Goal: Information Seeking & Learning: Learn about a topic

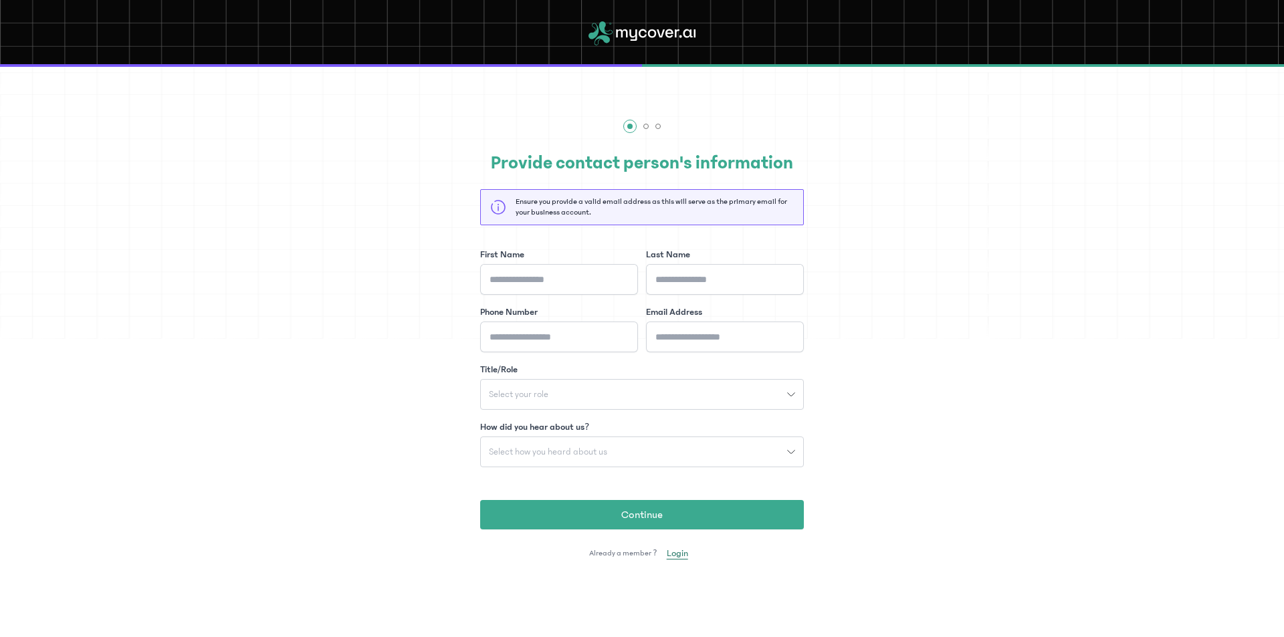
click at [673, 558] on span "Login" at bounding box center [677, 553] width 21 height 13
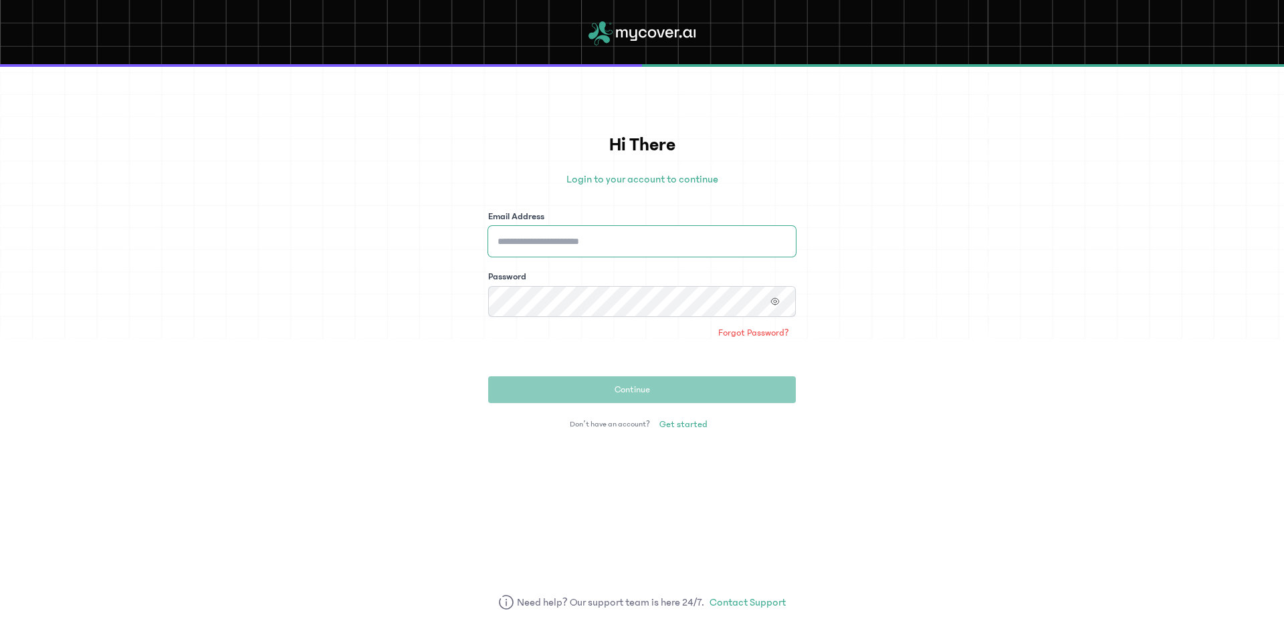
type input "**********"
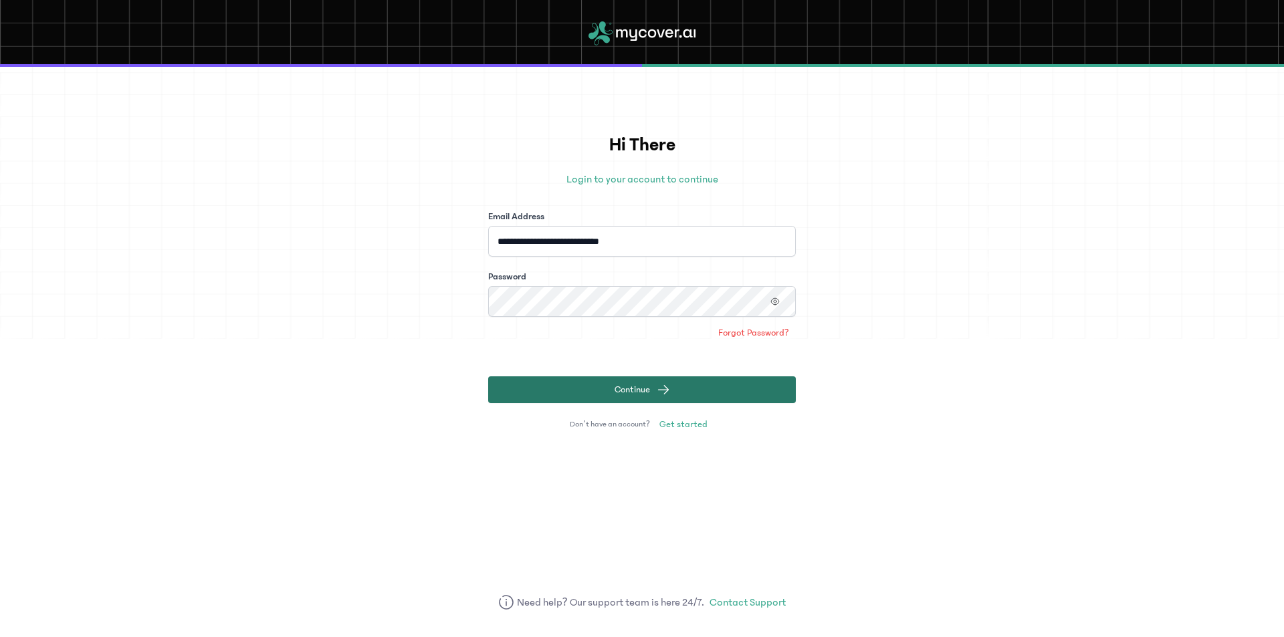
click at [626, 384] on span "Continue" at bounding box center [631, 389] width 35 height 13
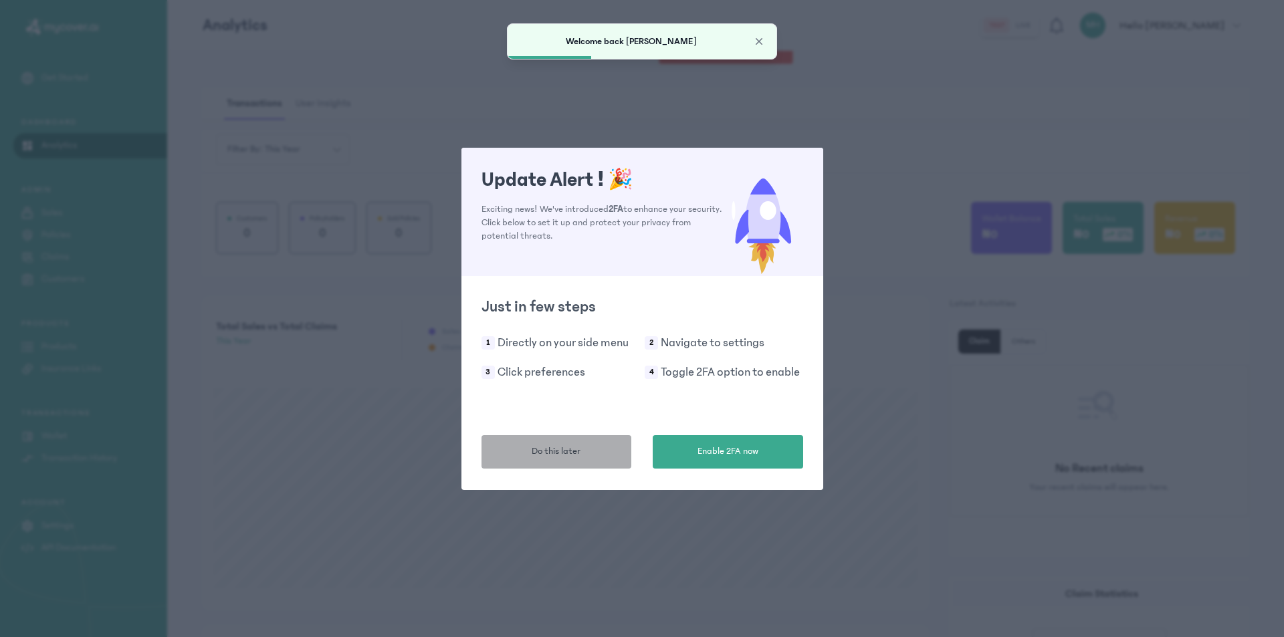
click at [594, 455] on button "Do this later" at bounding box center [556, 451] width 150 height 33
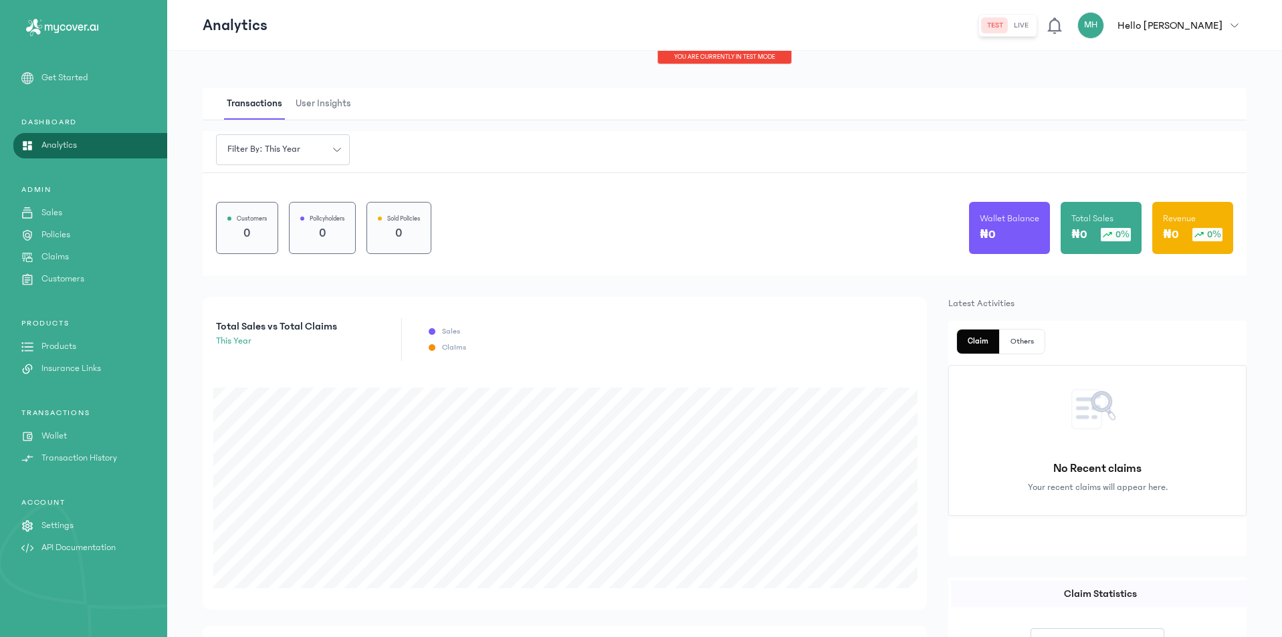
click at [1034, 24] on button "live" at bounding box center [1020, 25] width 25 height 16
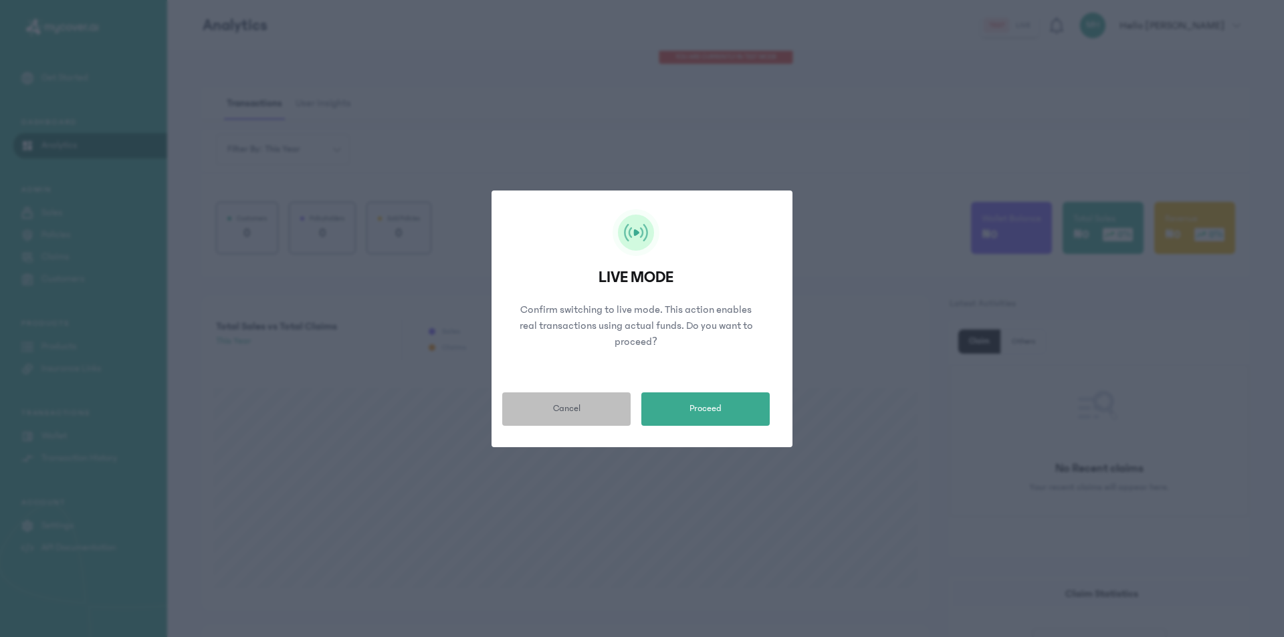
click at [574, 410] on span "Cancel" at bounding box center [566, 409] width 27 height 14
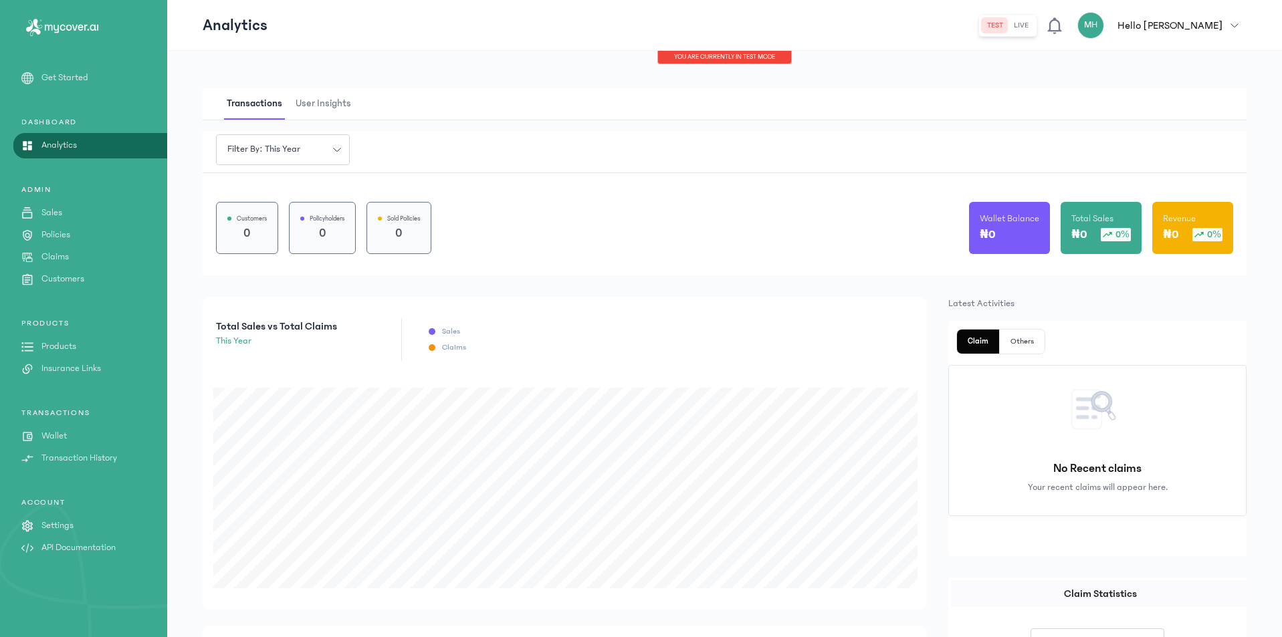
click at [76, 215] on link "Sales" at bounding box center [83, 213] width 167 height 14
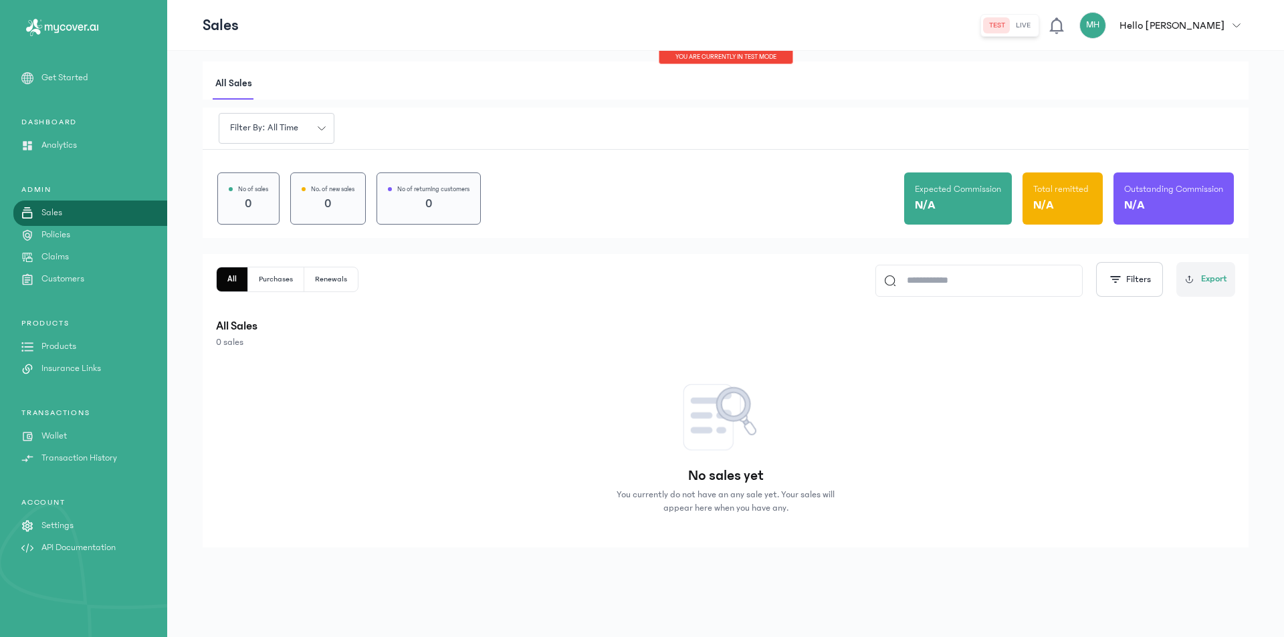
click at [55, 78] on p "Get Started" at bounding box center [64, 78] width 47 height 14
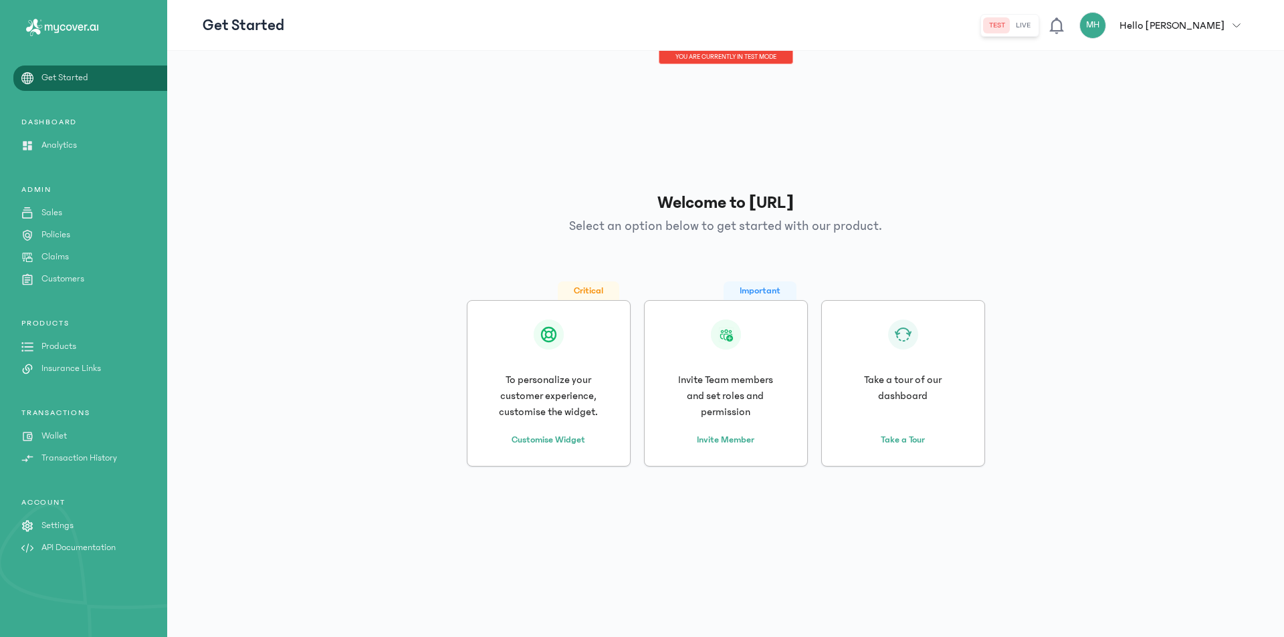
click at [78, 141] on link "Analytics" at bounding box center [83, 145] width 167 height 14
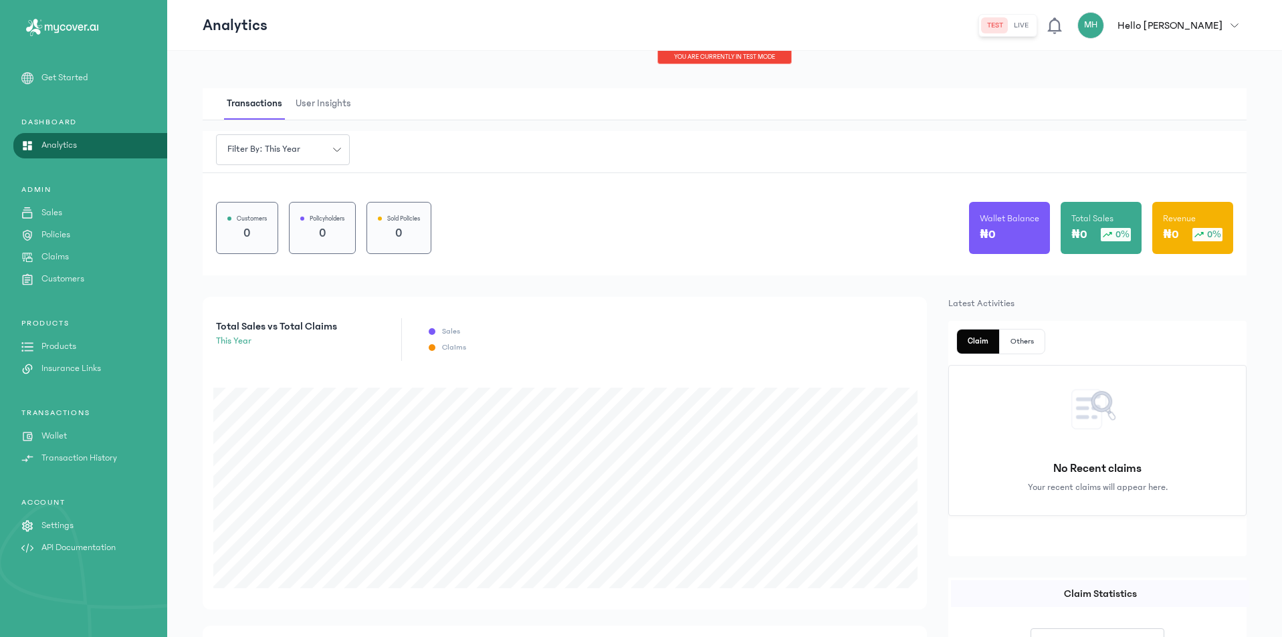
click at [1034, 26] on button "live" at bounding box center [1020, 25] width 25 height 16
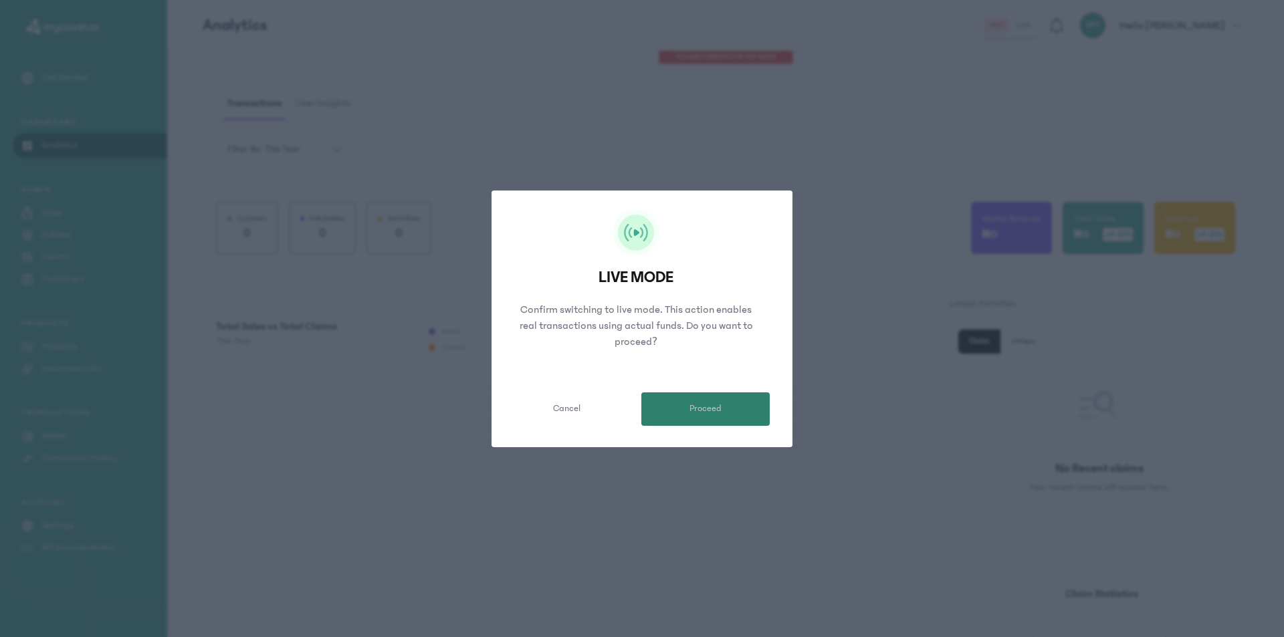
click at [708, 415] on span "Proceed" at bounding box center [705, 409] width 32 height 14
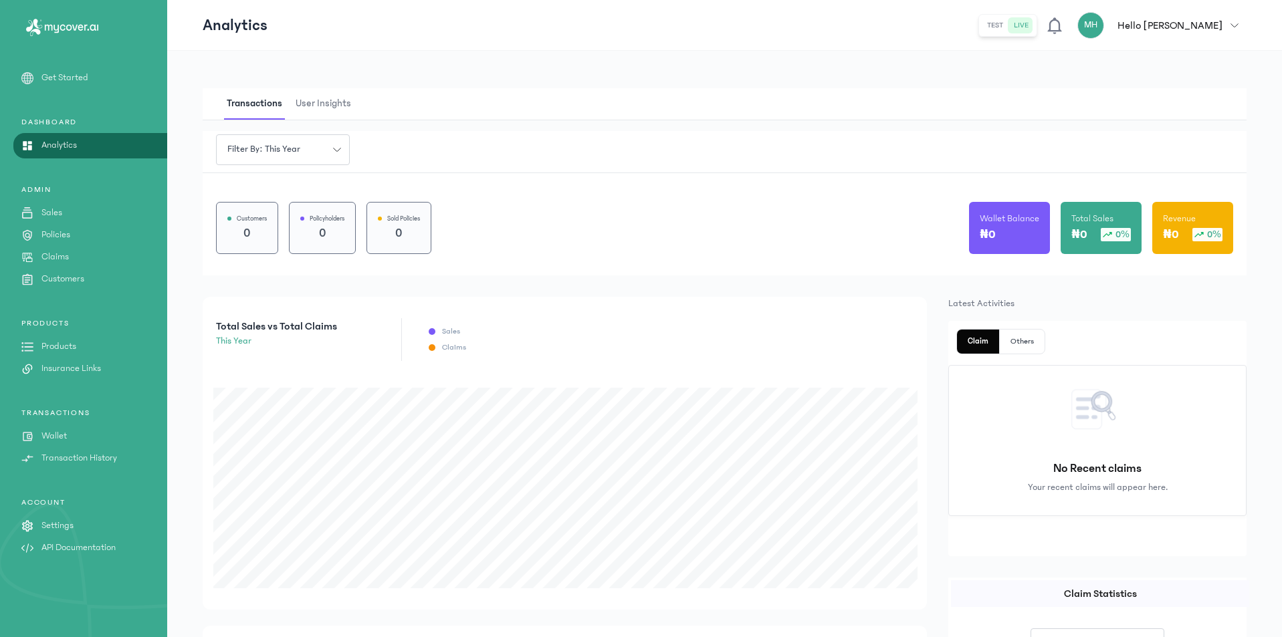
click at [72, 350] on p "Products" at bounding box center [58, 347] width 35 height 14
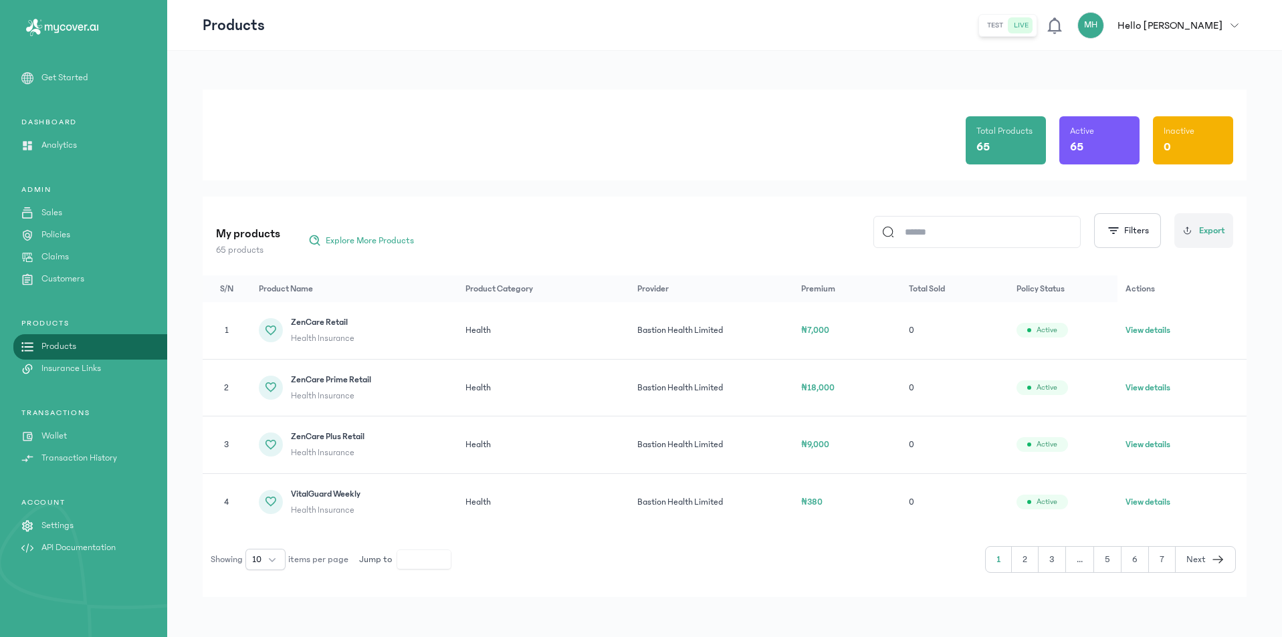
scroll to position [12, 0]
click at [1205, 556] on span "Next" at bounding box center [1195, 557] width 19 height 14
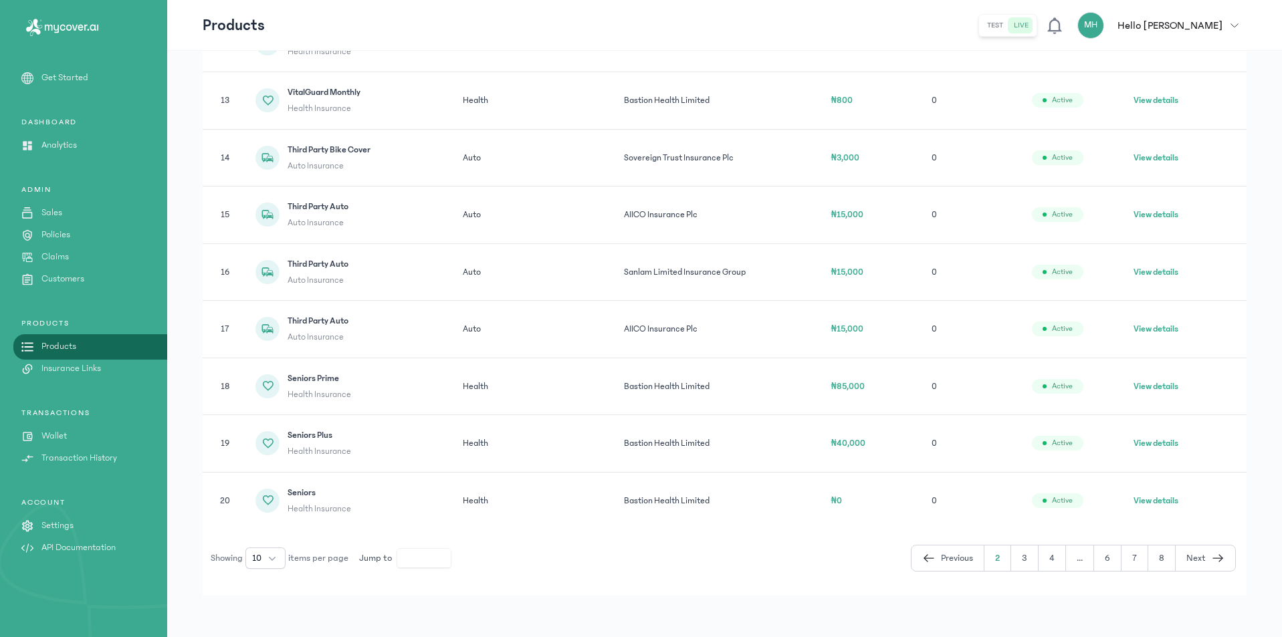
scroll to position [355, 0]
click at [1210, 560] on button "Next" at bounding box center [1205, 556] width 60 height 25
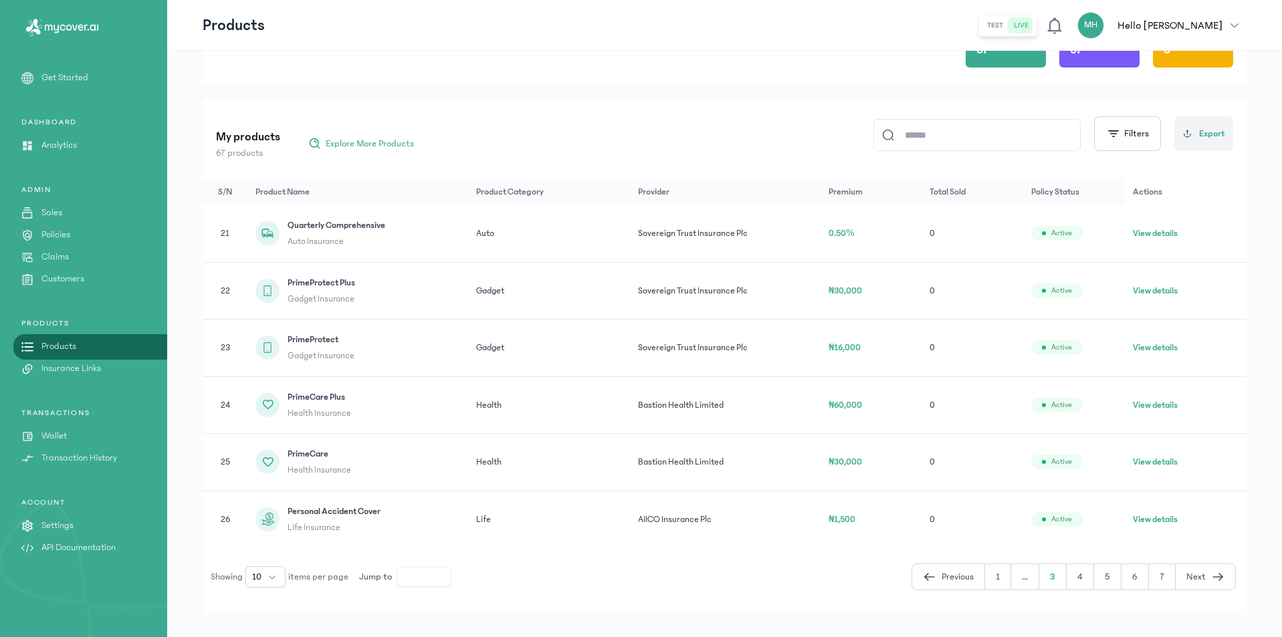
scroll to position [126, 0]
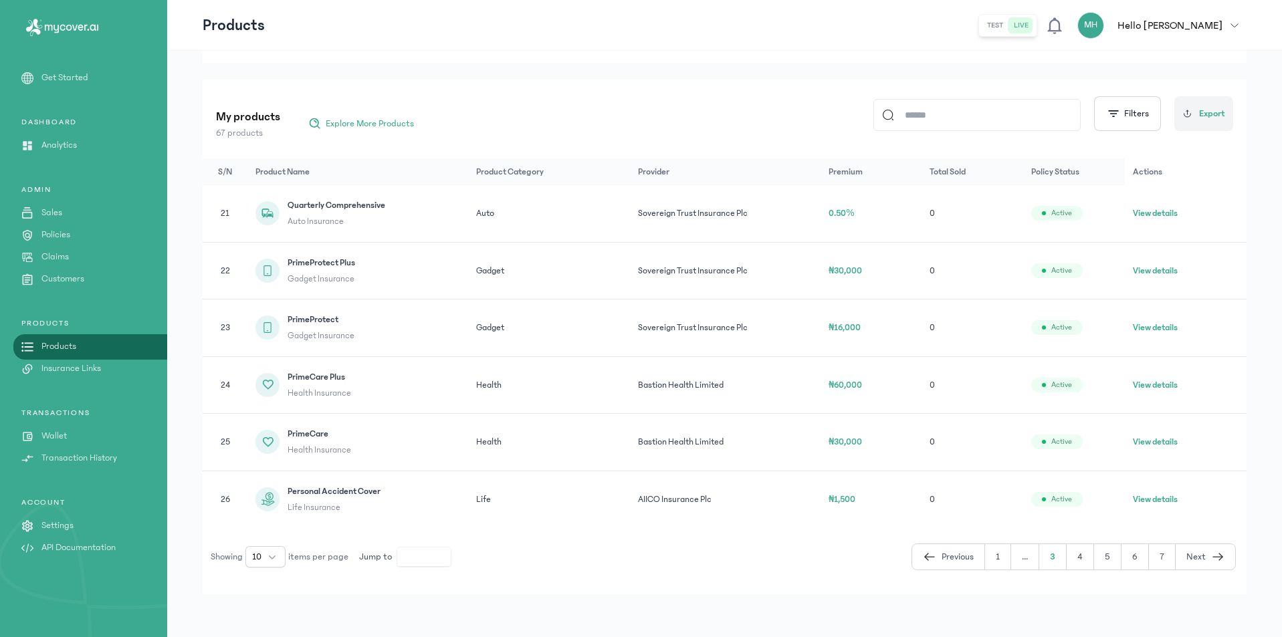
click at [956, 558] on span "Previous" at bounding box center [957, 557] width 32 height 14
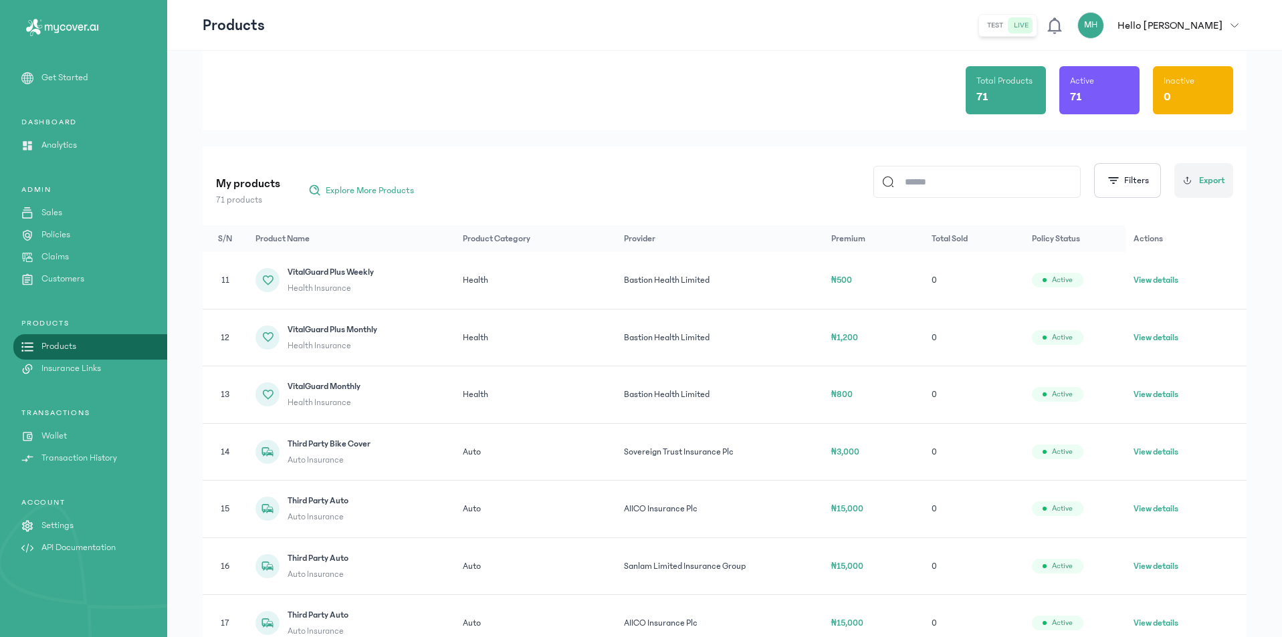
scroll to position [56, 0]
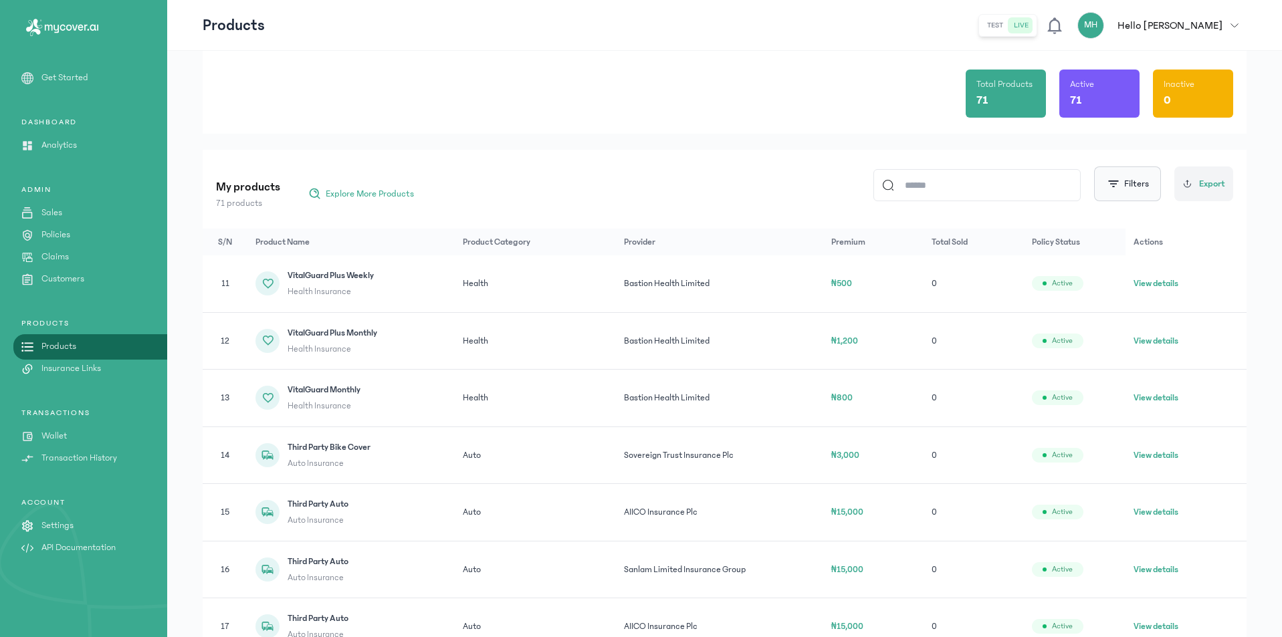
click at [1149, 194] on button "Filters" at bounding box center [1127, 183] width 67 height 35
click at [1135, 248] on button "Filter by providers" at bounding box center [1128, 244] width 213 height 27
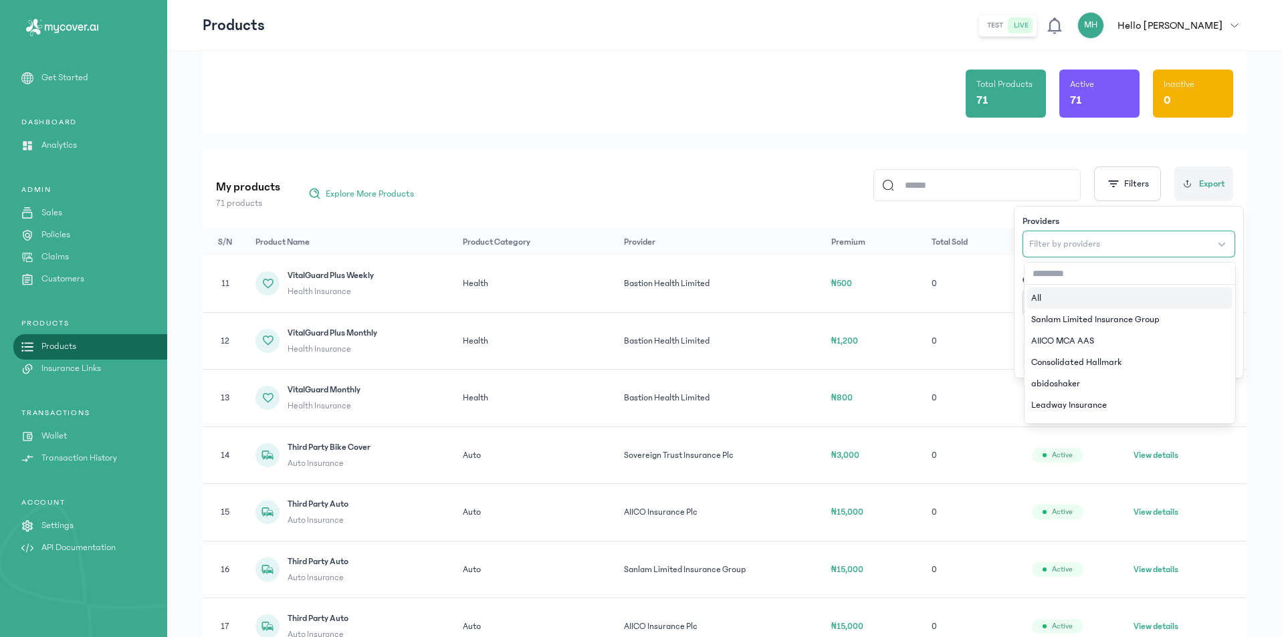
click at [1135, 248] on button "Filter by providers" at bounding box center [1128, 244] width 213 height 27
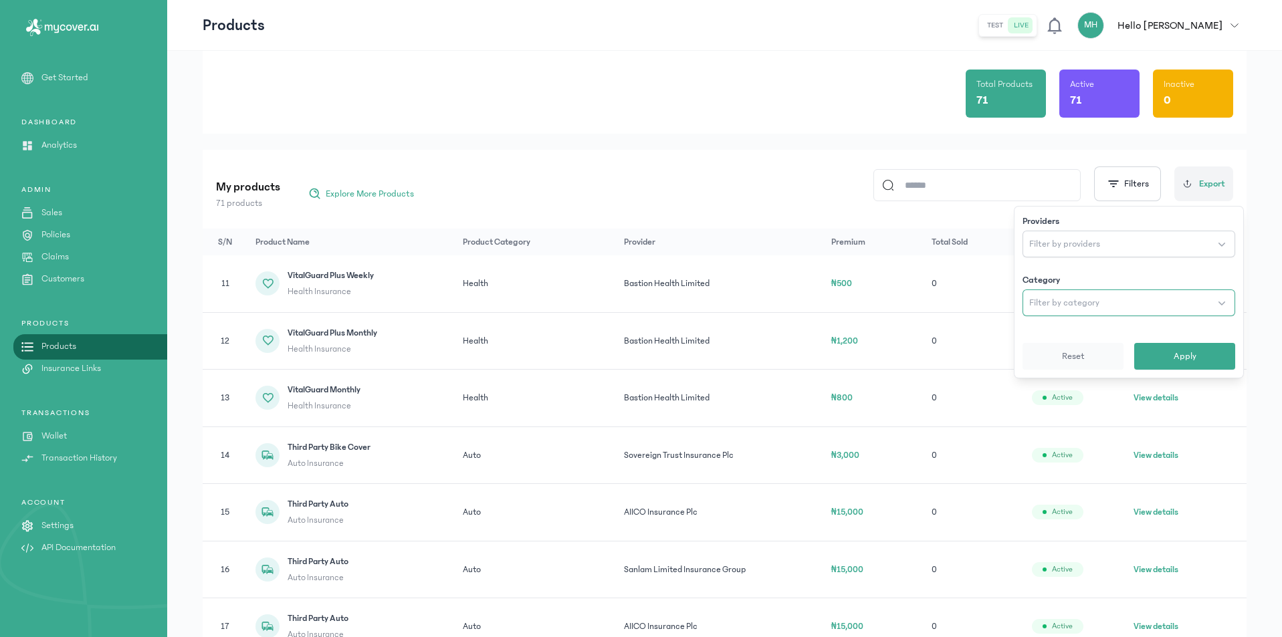
click at [1127, 289] on button "Filter by category" at bounding box center [1128, 302] width 213 height 27
click at [1158, 355] on button "Apply" at bounding box center [1184, 356] width 101 height 27
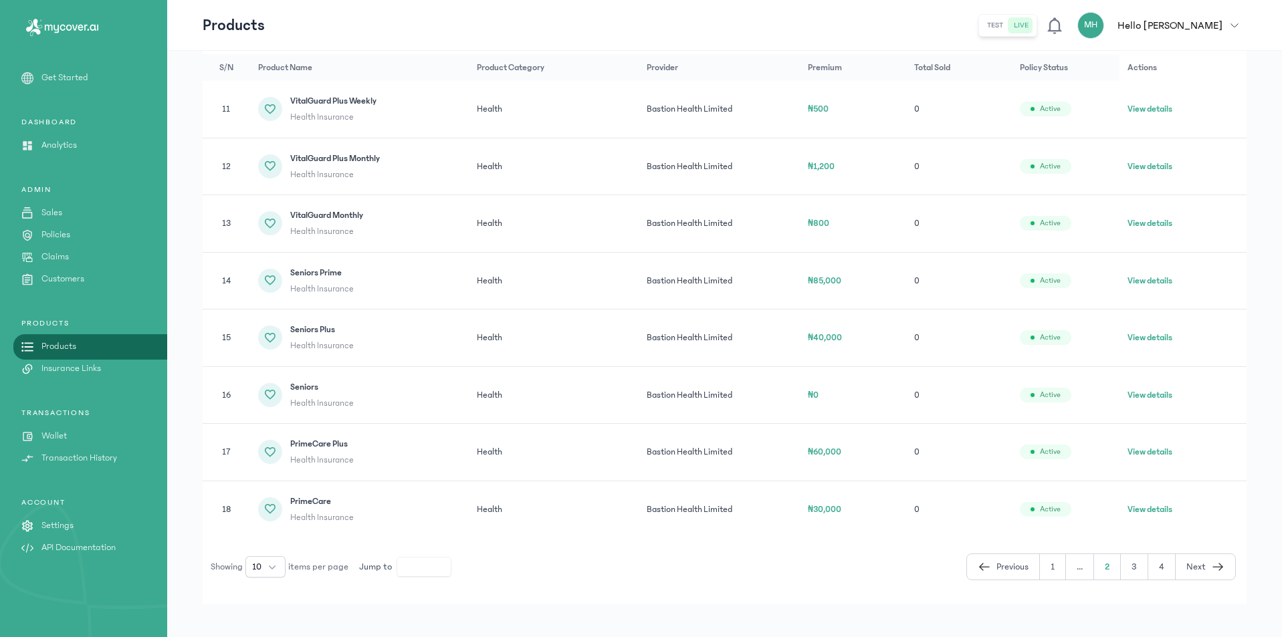
scroll to position [241, 0]
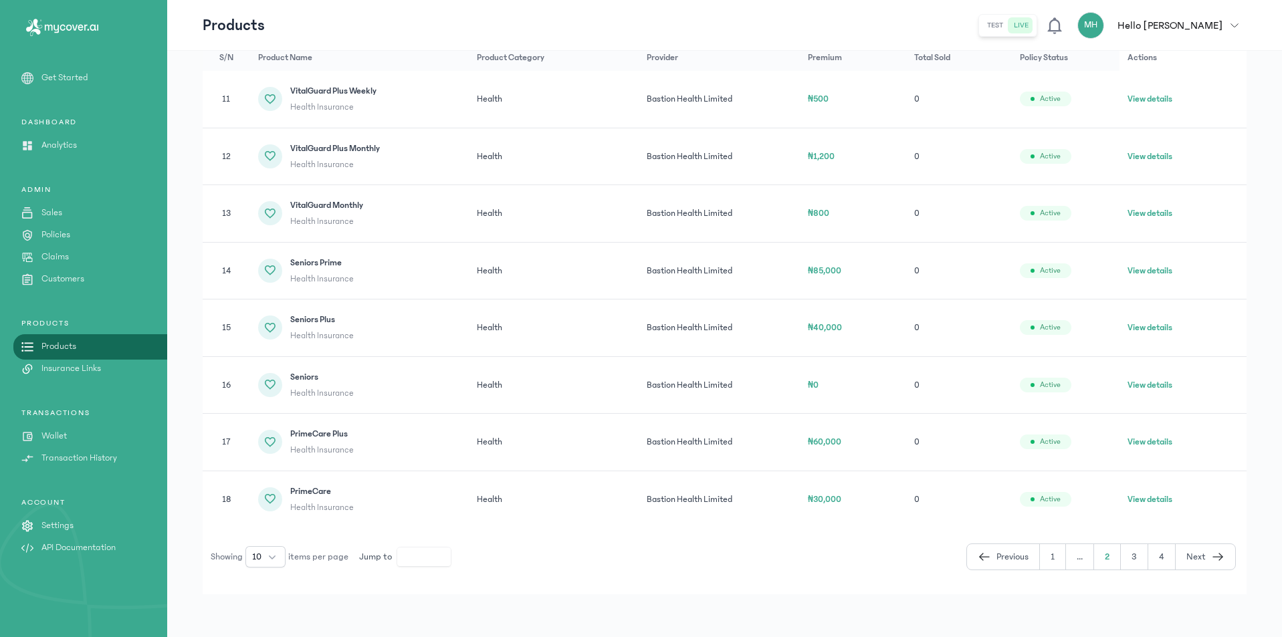
click at [1215, 552] on icon "button" at bounding box center [1217, 557] width 13 height 16
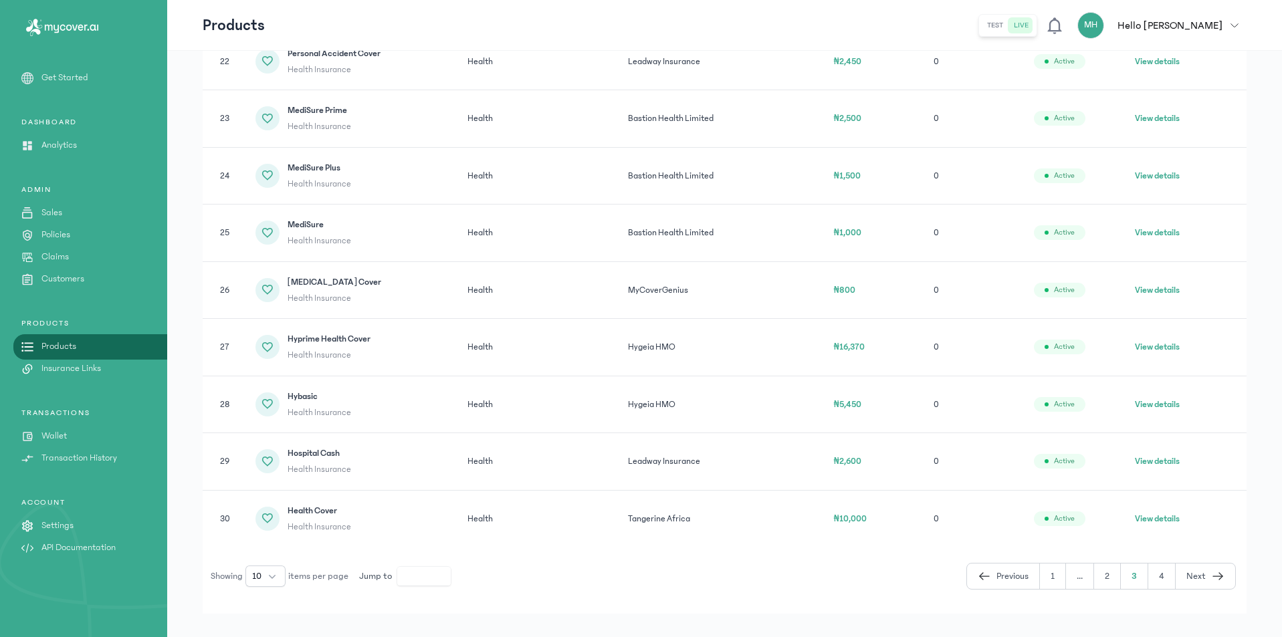
scroll to position [355, 0]
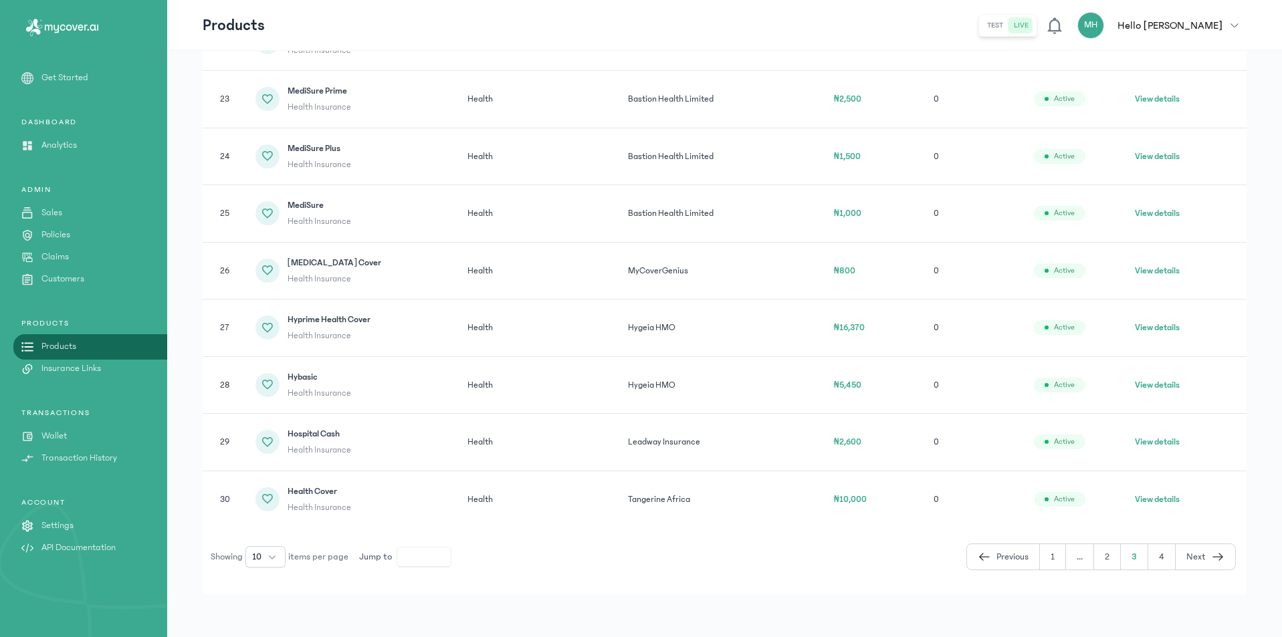
click at [1197, 552] on span "Next" at bounding box center [1195, 557] width 19 height 14
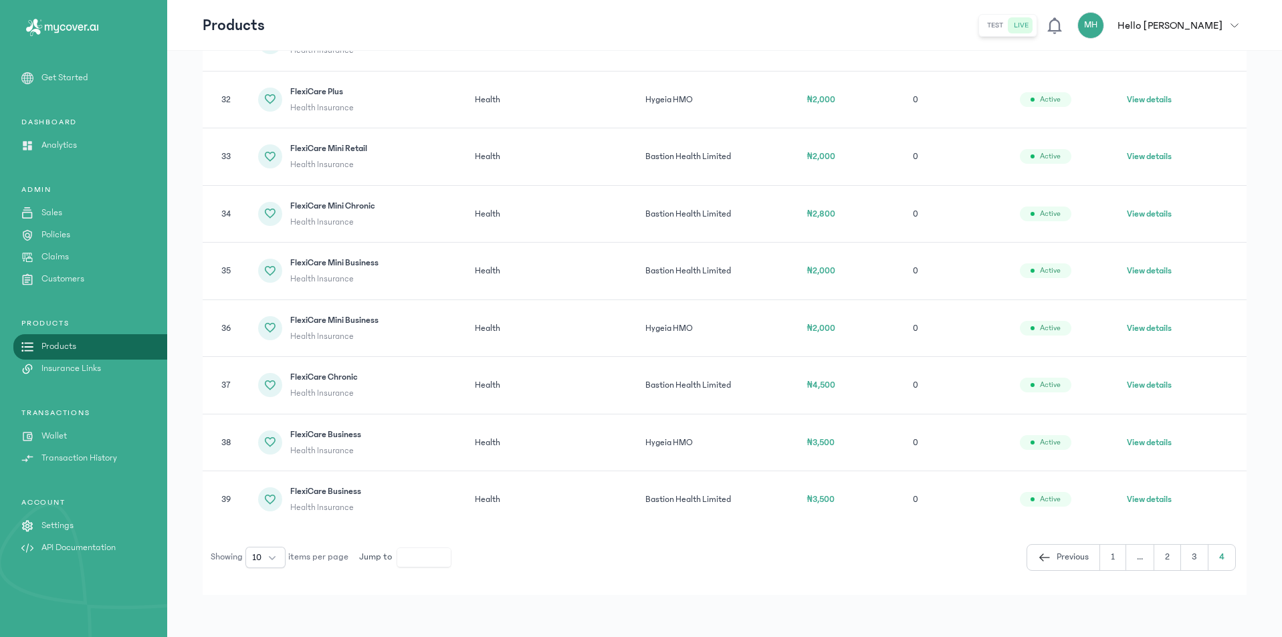
scroll to position [298, 0]
click at [52, 542] on p "API Documentation" at bounding box center [78, 548] width 74 height 14
